Goal: Check status: Check status

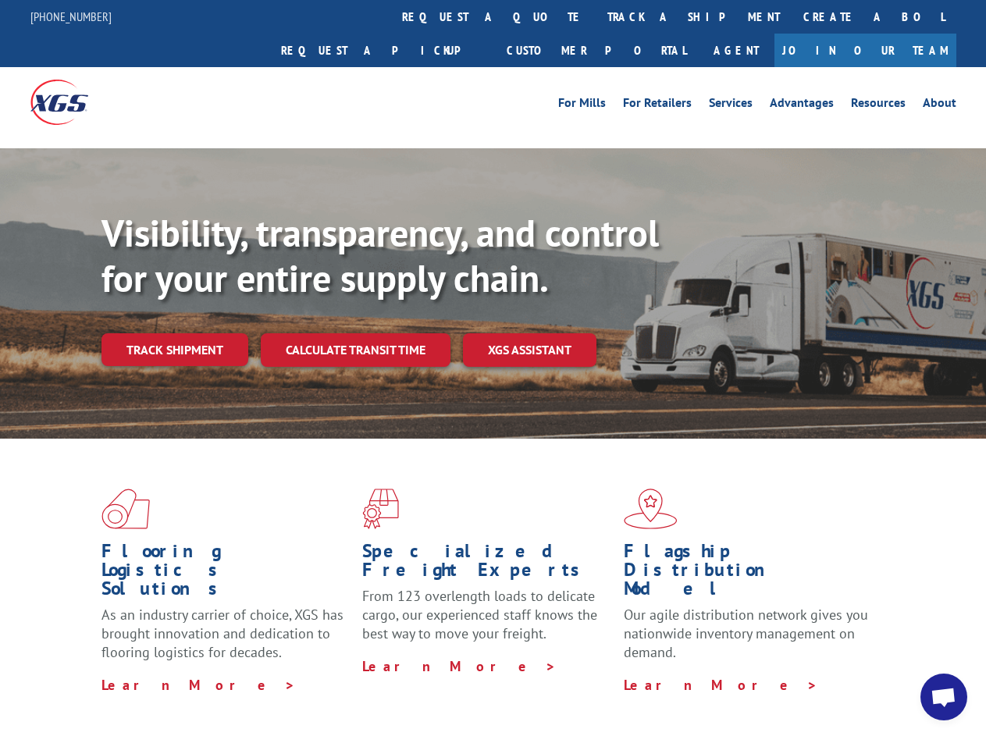
click at [493, 368] on div "Visibility, transparency, and control for your entire supply chain. Track shipm…" at bounding box center [544, 320] width 885 height 218
click at [596, 16] on link "track a shipment" at bounding box center [694, 17] width 196 height 34
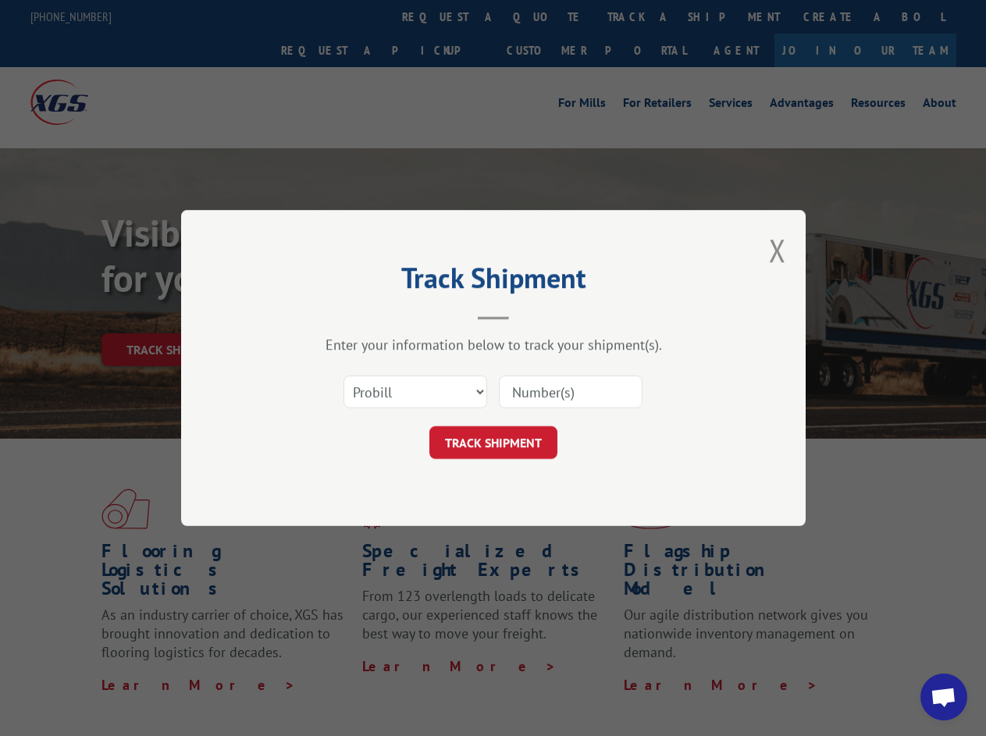
click at [545, 16] on div "Track Shipment Enter your information below to track your shipment(s). Select c…" at bounding box center [493, 368] width 986 height 736
click at [643, 16] on div "Track Shipment Enter your information below to track your shipment(s). Select c…" at bounding box center [493, 368] width 986 height 736
click at [174, 315] on div "Track Shipment Enter your information below to track your shipment(s). Select c…" at bounding box center [493, 368] width 986 height 736
click at [354, 315] on header "Track Shipment" at bounding box center [493, 293] width 468 height 53
click at [530, 315] on header "Track Shipment" at bounding box center [493, 293] width 468 height 53
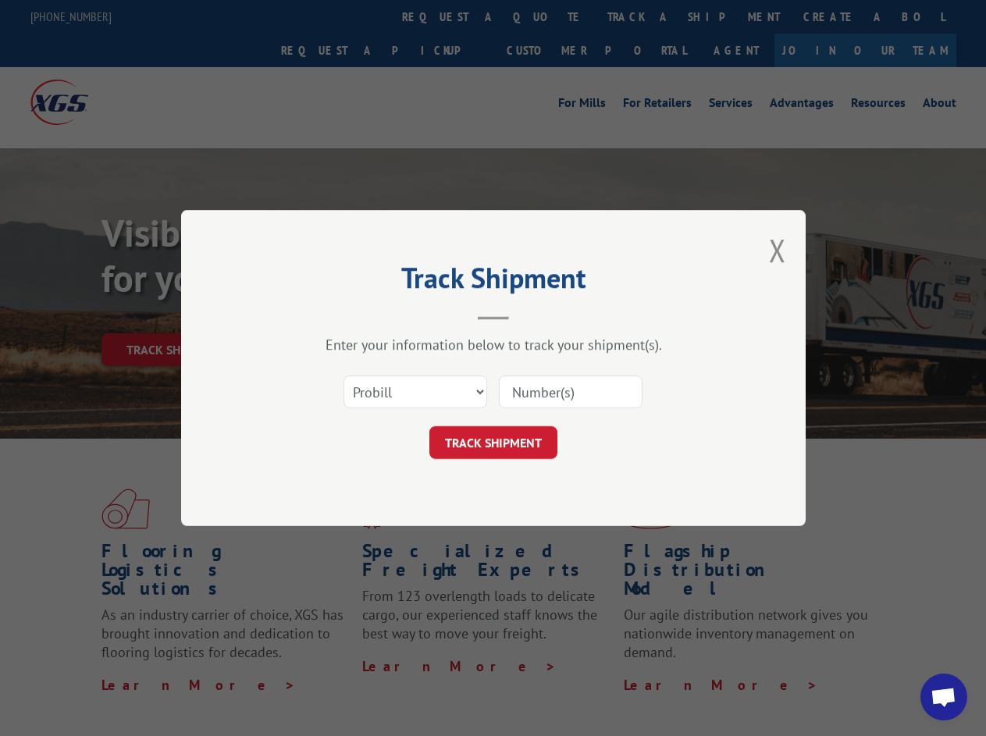
click at [944, 697] on span "Open chat" at bounding box center [944, 699] width 26 height 22
